Goal: Task Accomplishment & Management: Manage account settings

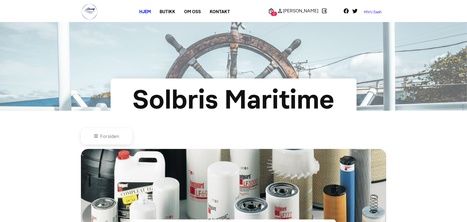
click at [367, 13] on link "MiVU Dash" at bounding box center [373, 12] width 27 height 9
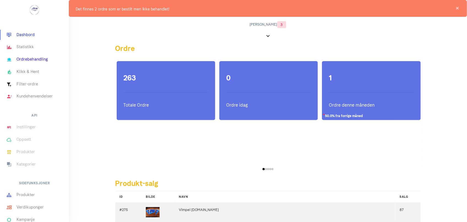
click at [21, 58] on link "Ordrebehandling" at bounding box center [34, 59] width 69 height 12
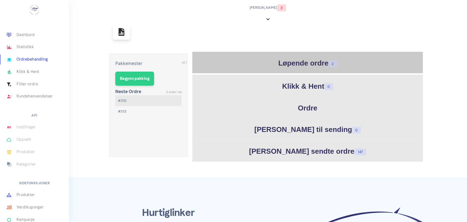
click at [306, 58] on h1 "Løpende ordre 2" at bounding box center [308, 63] width 228 height 11
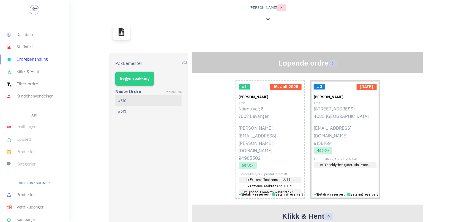
click at [350, 104] on div "#2 14. August 2025 Tomas Andre Bø #313 Muslingveien 44b 4083 Hundvåg tomasandre…" at bounding box center [345, 126] width 63 height 84
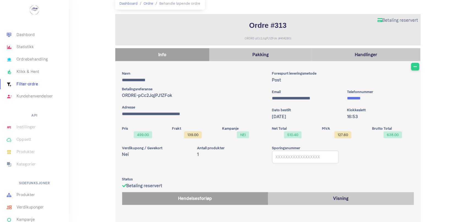
scroll to position [47, 0]
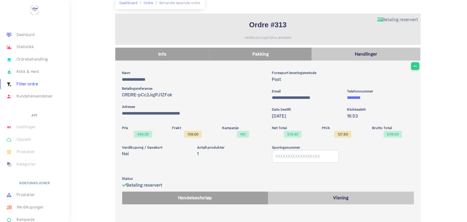
click at [239, 54] on p "Pakking" at bounding box center [260, 53] width 97 height 7
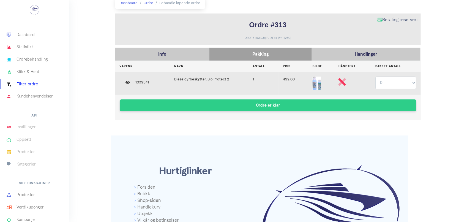
scroll to position [119, 0]
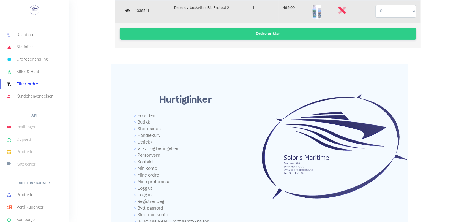
drag, startPoint x: 394, startPoint y: 36, endPoint x: 353, endPoint y: 53, distance: 44.8
click at [353, 53] on div "**********" at bounding box center [268, 113] width 314 height 438
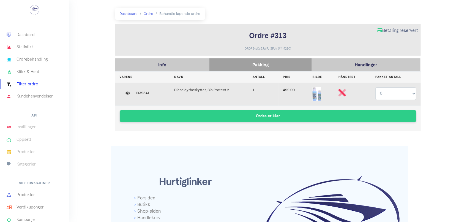
scroll to position [36, 0]
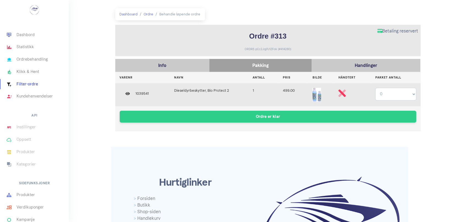
click at [220, 90] on td "Dieseldyrbeskytter, Bio Protect 2" at bounding box center [209, 94] width 79 height 23
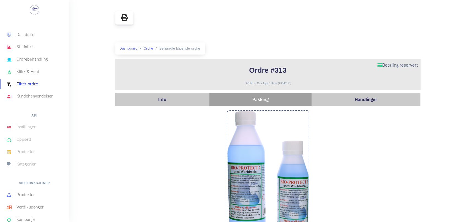
scroll to position [0, 0]
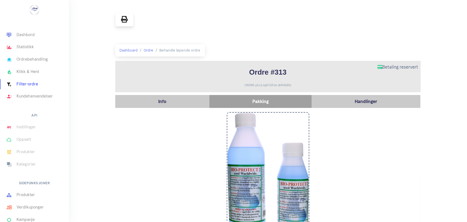
click at [261, 102] on p "Pakking" at bounding box center [260, 101] width 97 height 7
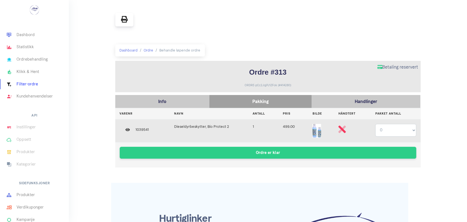
drag, startPoint x: 397, startPoint y: 128, endPoint x: 424, endPoint y: 135, distance: 28.0
click at [424, 135] on div "**********" at bounding box center [268, 90] width 314 height 154
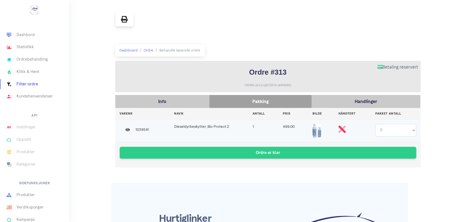
click at [414, 130] on select "0 1" at bounding box center [396, 130] width 41 height 13
select select "1"
click at [376, 124] on select "0 1" at bounding box center [396, 130] width 41 height 13
click at [345, 128] on icon at bounding box center [342, 129] width 7 height 11
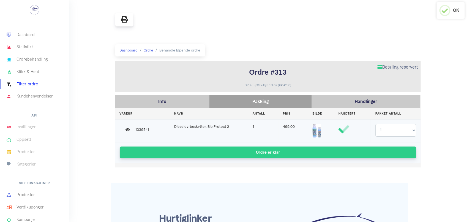
click at [310, 151] on button "Ordre er klar" at bounding box center [268, 152] width 297 height 12
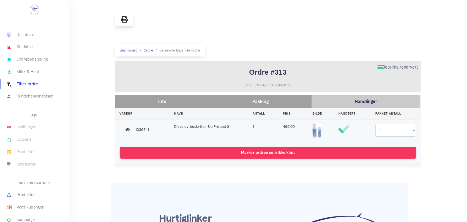
click at [170, 103] on p "Info" at bounding box center [162, 101] width 89 height 7
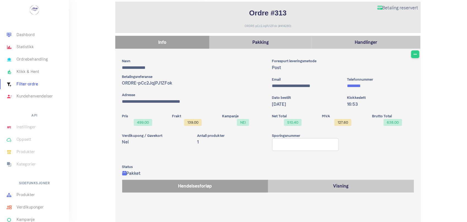
scroll to position [50, 0]
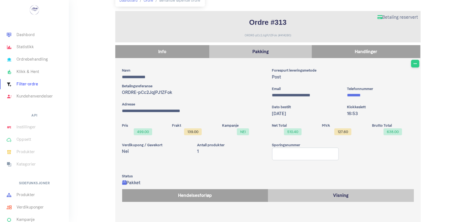
click at [357, 50] on p "Handlinger" at bounding box center [366, 51] width 103 height 7
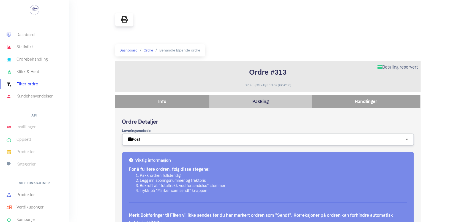
click at [152, 99] on p "Info" at bounding box center [162, 101] width 89 height 7
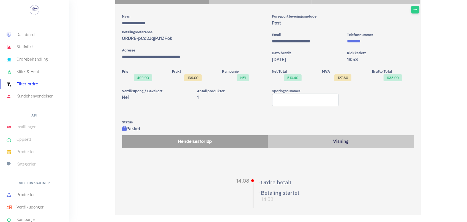
scroll to position [119, 0]
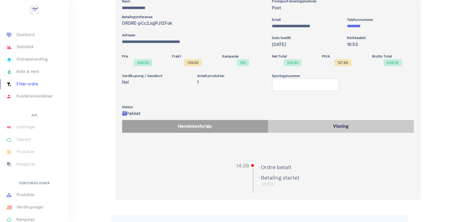
drag, startPoint x: 157, startPoint y: 41, endPoint x: 132, endPoint y: 43, distance: 24.8
drag, startPoint x: 132, startPoint y: 43, endPoint x: 155, endPoint y: 38, distance: 23.1
click at [155, 38] on p "**********" at bounding box center [193, 41] width 142 height 7
drag, startPoint x: 157, startPoint y: 42, endPoint x: 135, endPoint y: 44, distance: 22.1
drag, startPoint x: 135, startPoint y: 44, endPoint x: 117, endPoint y: 44, distance: 17.6
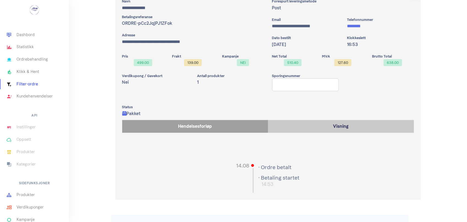
click at [117, 44] on div "**********" at bounding box center [268, 94] width 306 height 211
drag, startPoint x: 134, startPoint y: 42, endPoint x: 96, endPoint y: 51, distance: 40.1
click at [96, 51] on div "**********" at bounding box center [268, 188] width 398 height 589
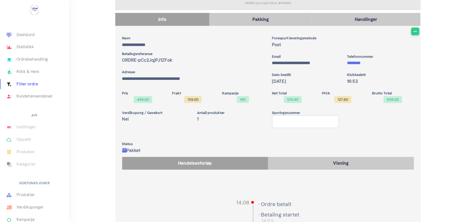
scroll to position [83, 0]
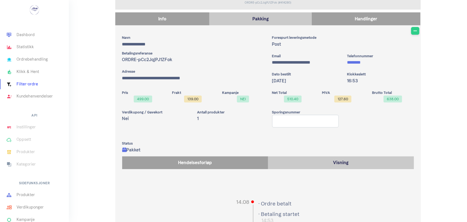
click at [382, 17] on p "Handlinger" at bounding box center [366, 18] width 103 height 7
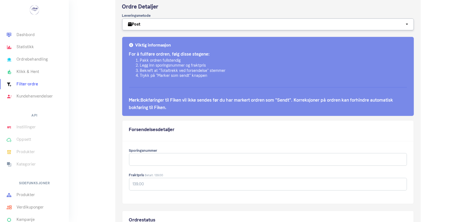
scroll to position [119, 0]
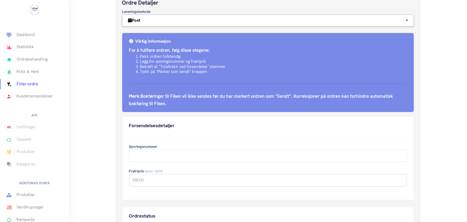
click at [218, 154] on input "Sporingsnummer" at bounding box center [268, 155] width 278 height 13
paste input "https://sporing.posten.no/sporing/LL093303355NO"
click at [193, 157] on input "https://sporing.posten.no/sporing/LL093303355NO" at bounding box center [268, 155] width 278 height 13
type input "LL093303355NO"
click at [137, 180] on input "139.00" at bounding box center [268, 180] width 278 height 13
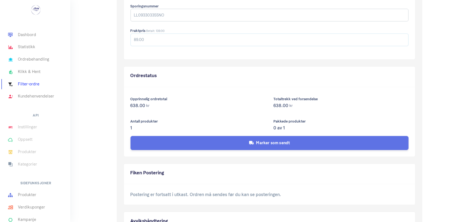
scroll to position [260, 0]
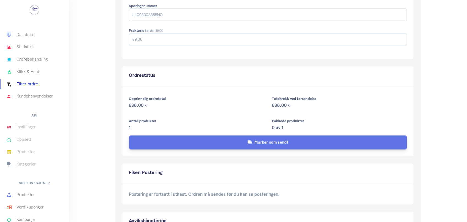
type input "89.00"
click at [220, 143] on button "Marker som sendt" at bounding box center [268, 142] width 278 height 14
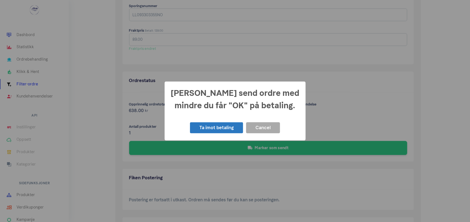
click at [215, 130] on button "Ta imot betaling" at bounding box center [216, 127] width 53 height 11
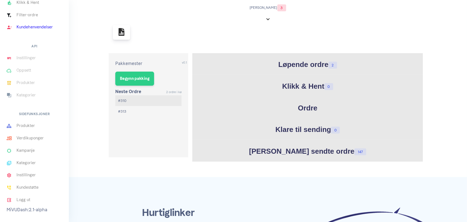
scroll to position [69, 0]
click at [23, 125] on link "Produkter" at bounding box center [34, 125] width 69 height 12
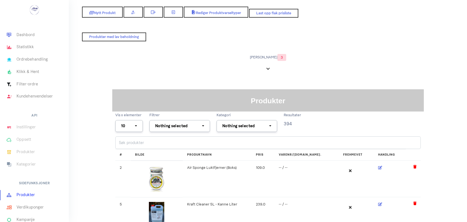
select select
click at [146, 140] on input "search" at bounding box center [268, 142] width 306 height 13
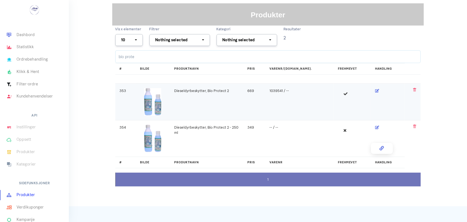
scroll to position [86, 0]
type input "bio prote"
click at [376, 90] on icon at bounding box center [378, 91] width 4 height 4
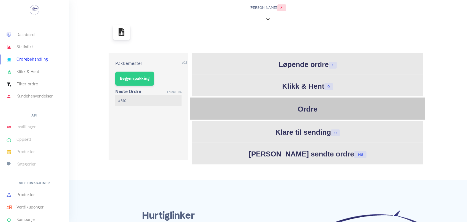
click at [300, 105] on h1 "Ordre" at bounding box center [308, 109] width 233 height 11
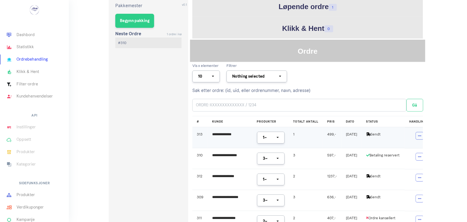
scroll to position [59, 0]
click at [237, 135] on td "**********" at bounding box center [230, 136] width 45 height 21
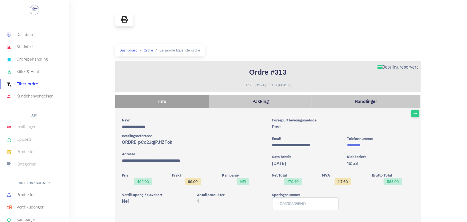
click at [123, 15] on link at bounding box center [124, 19] width 18 height 13
